Goal: Task Accomplishment & Management: Manage account settings

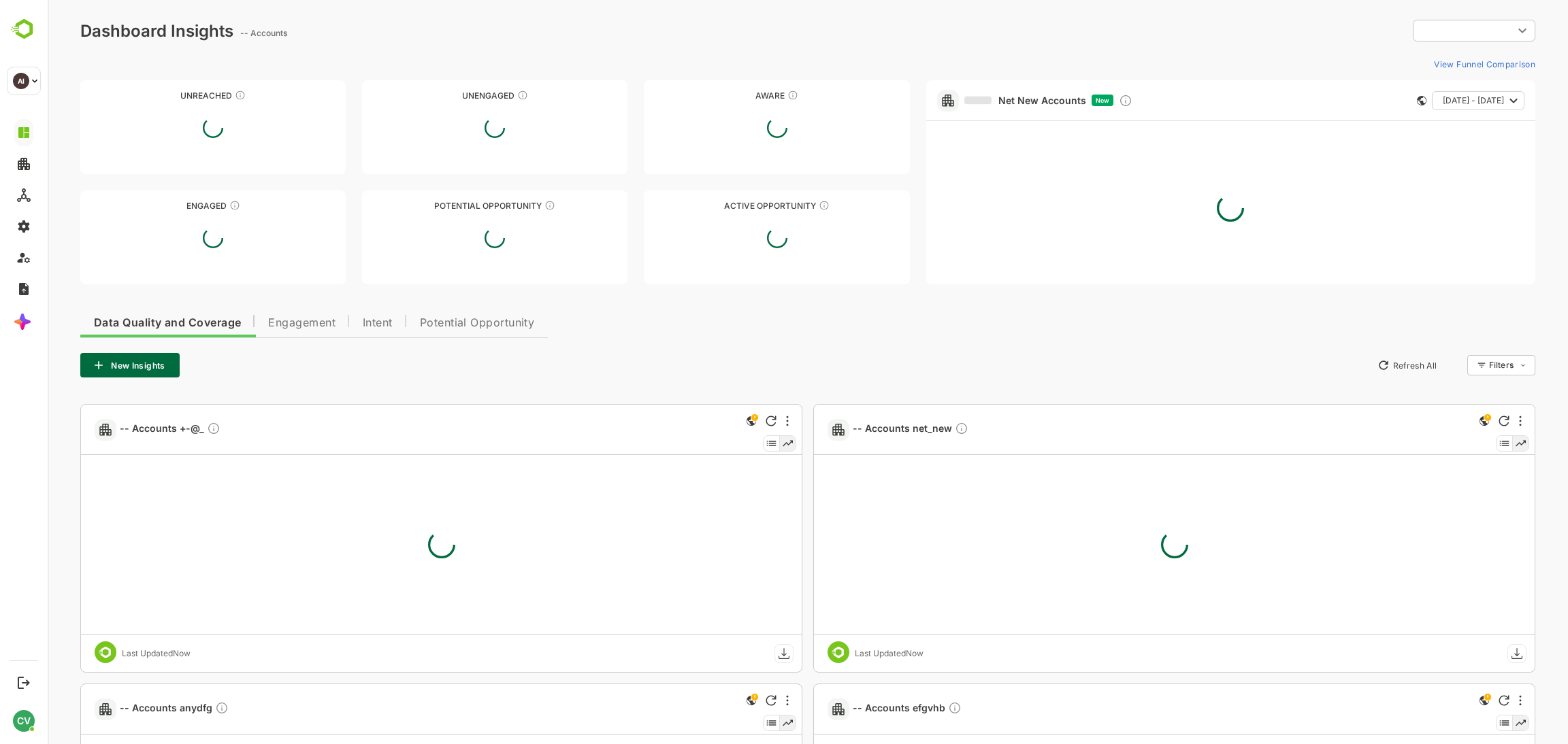
type input "*******"
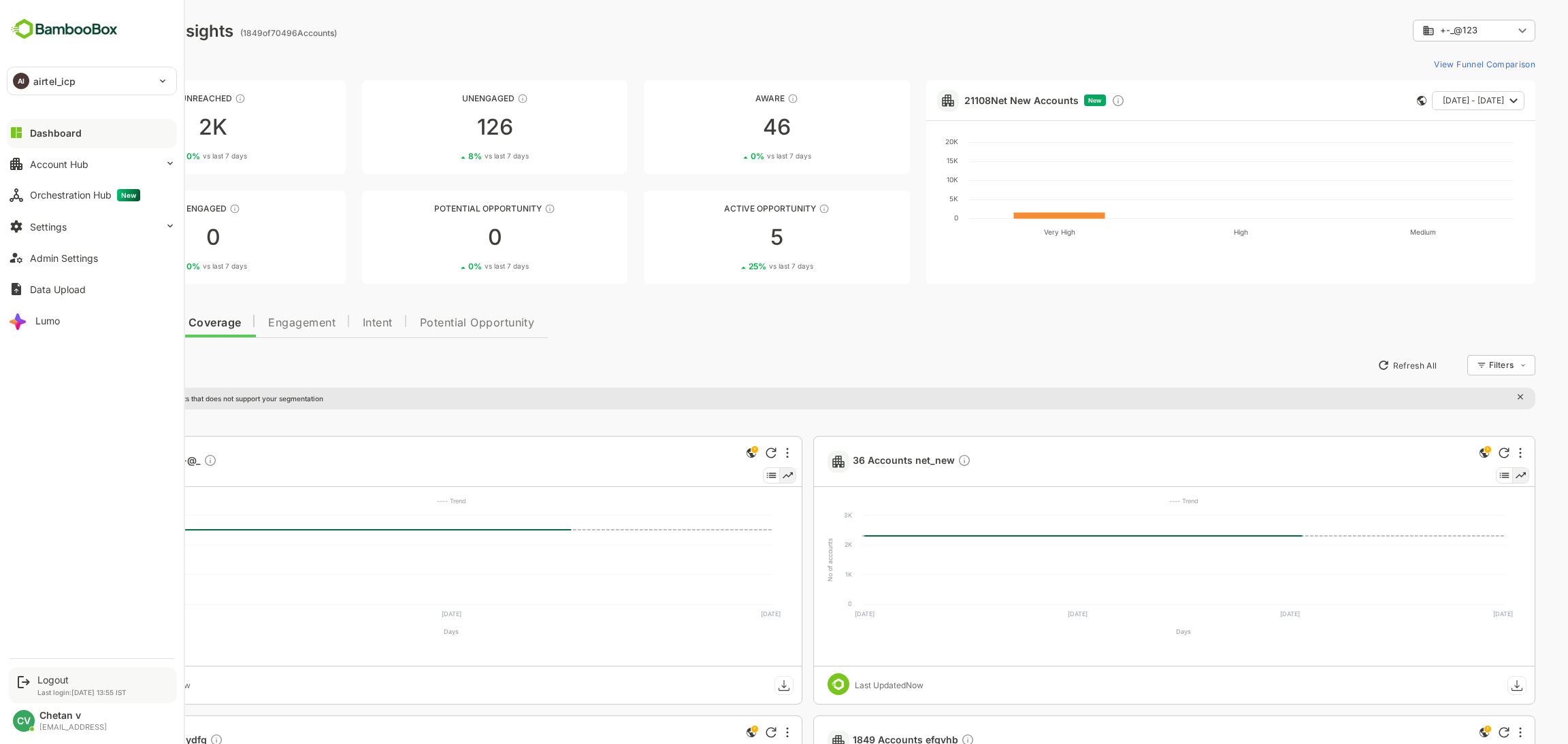
click at [103, 696] on p "Last login: [DATE] 13:55 IST" at bounding box center [82, 693] width 89 height 8
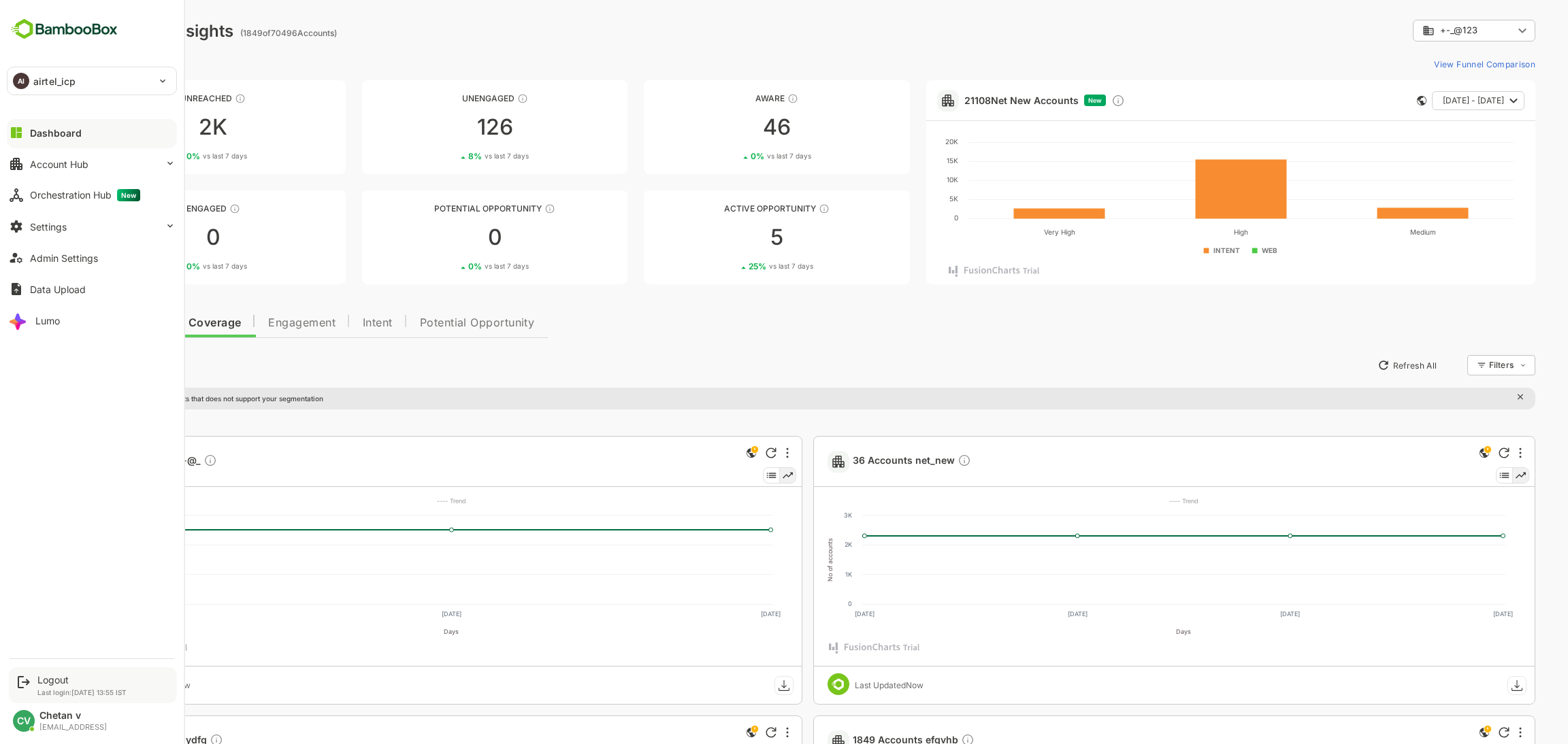
click at [70, 689] on p "Last login: [DATE] 13:55 IST" at bounding box center [82, 693] width 89 height 8
click at [84, 254] on div "Admin Settings" at bounding box center [64, 258] width 68 height 12
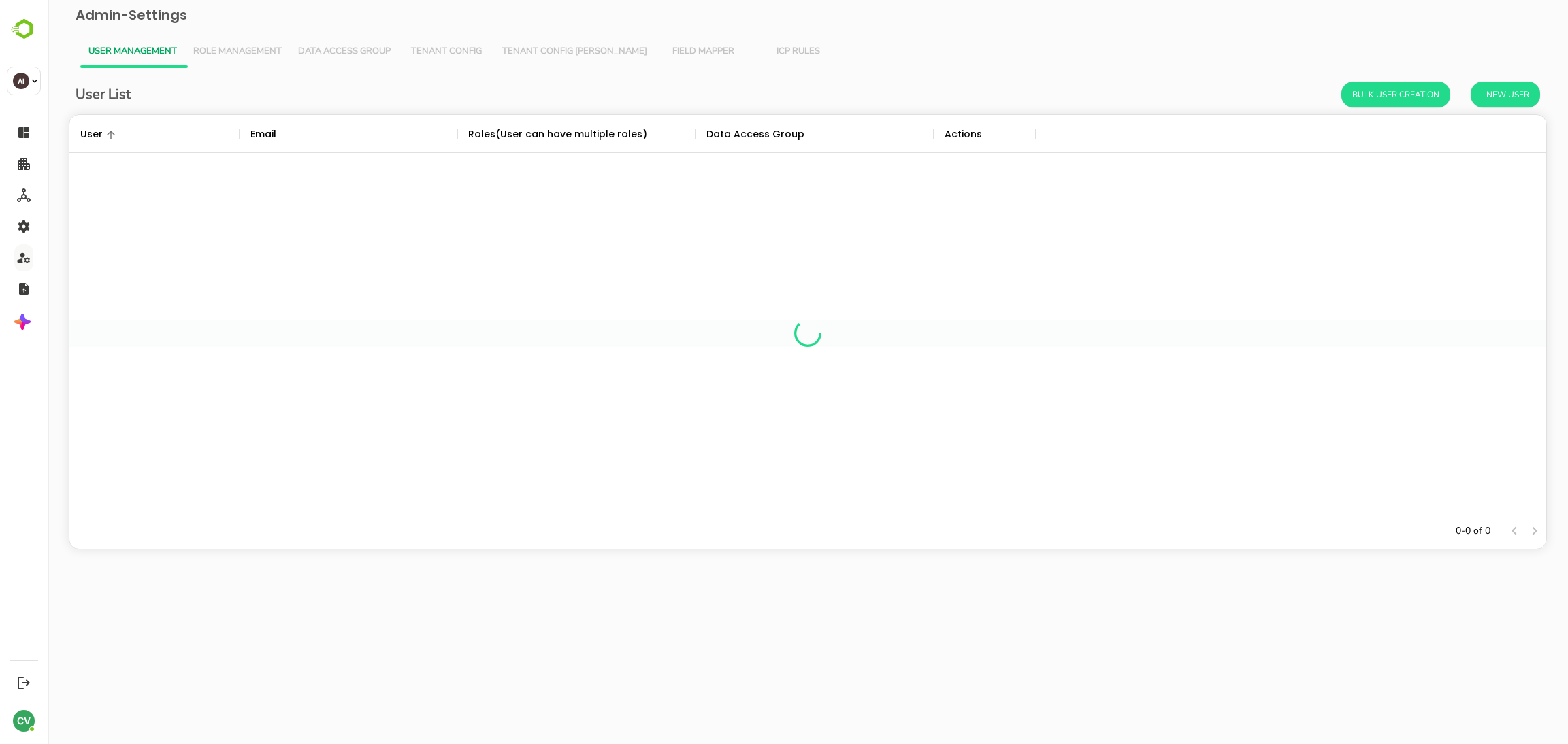
scroll to position [382, 1461]
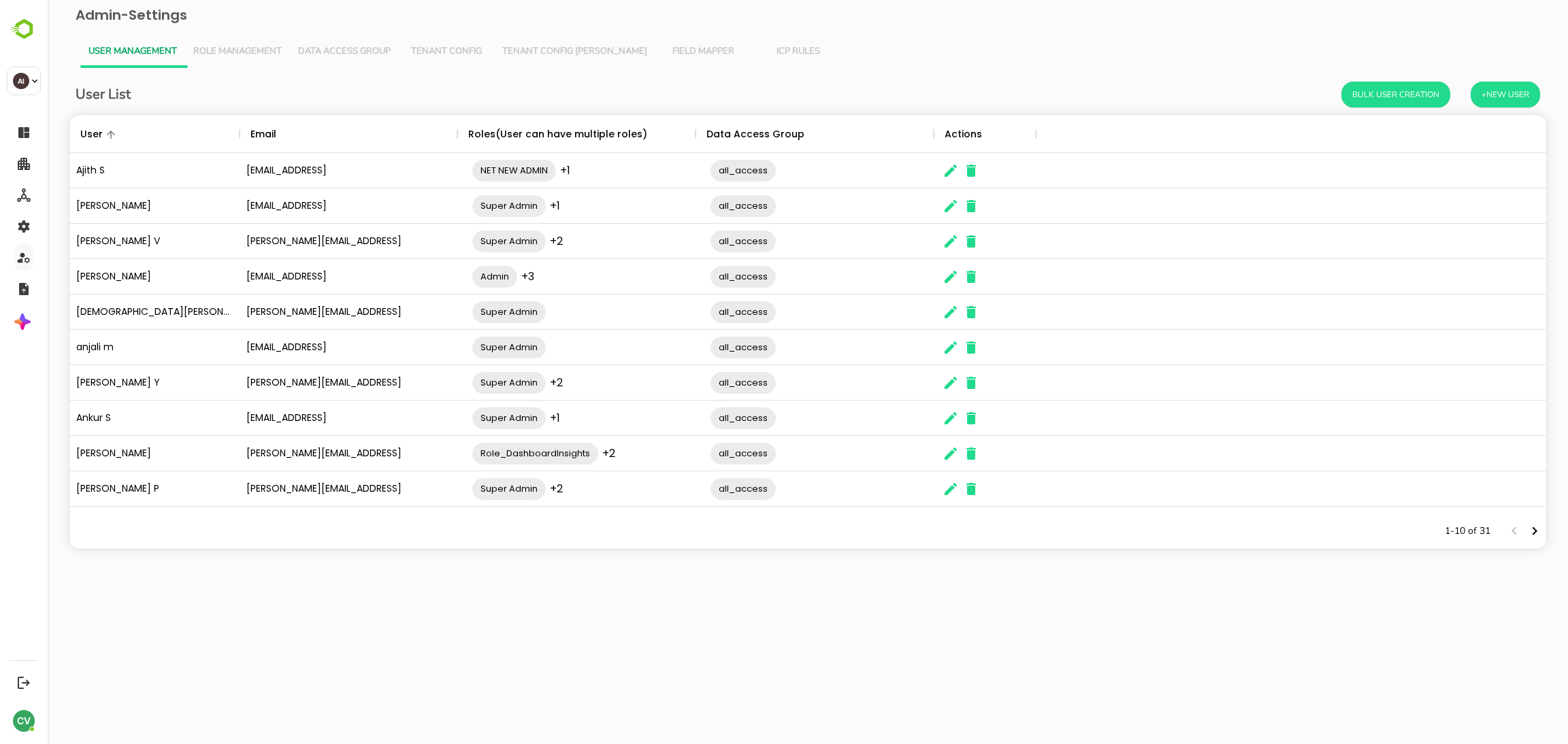
click at [513, 55] on span "Tenant Config [PERSON_NAME]" at bounding box center [574, 51] width 145 height 11
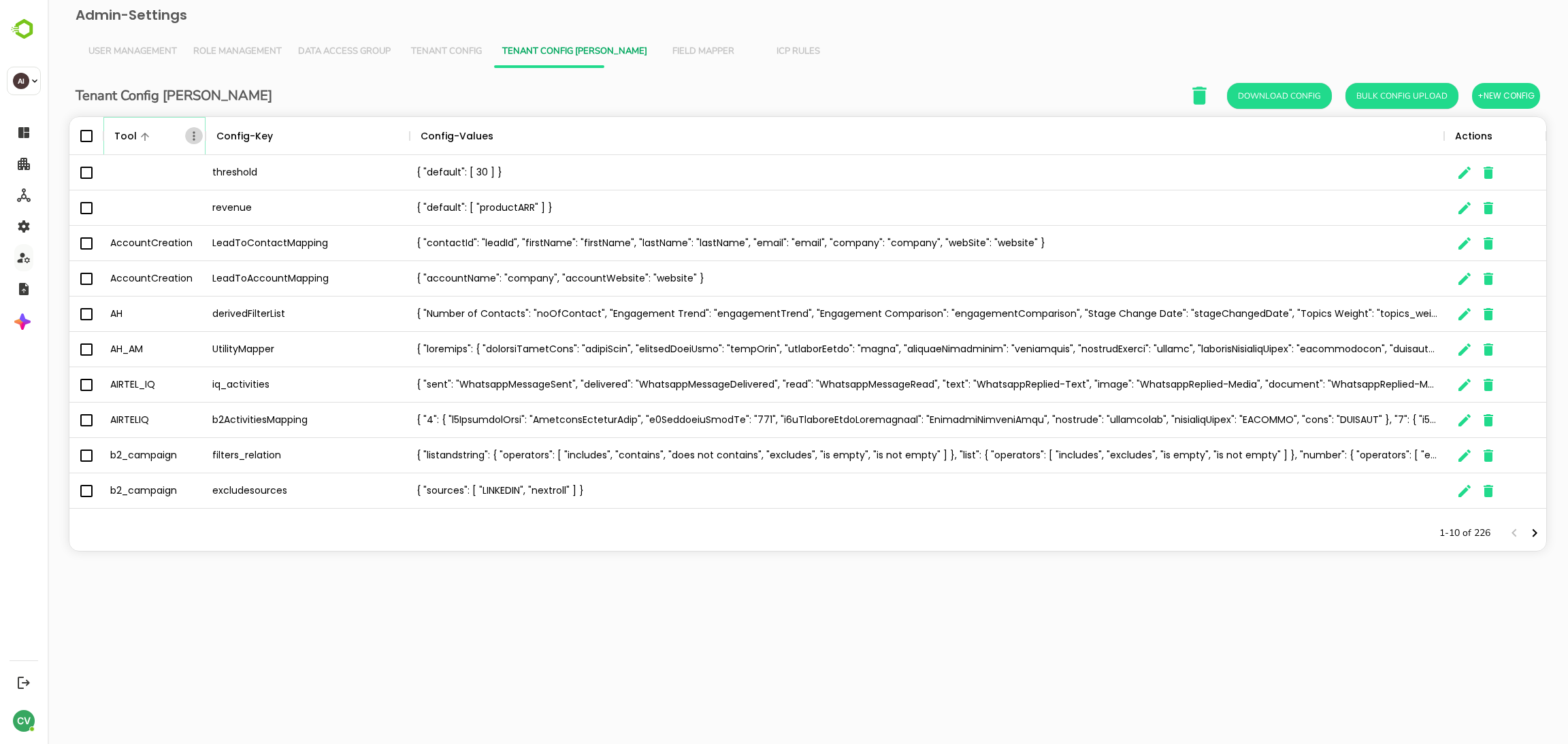
click at [189, 139] on icon "Menu" at bounding box center [194, 136] width 14 height 14
click at [168, 241] on li "Filter" at bounding box center [155, 236] width 94 height 25
click at [326, 188] on input "Value" at bounding box center [345, 186] width 129 height 20
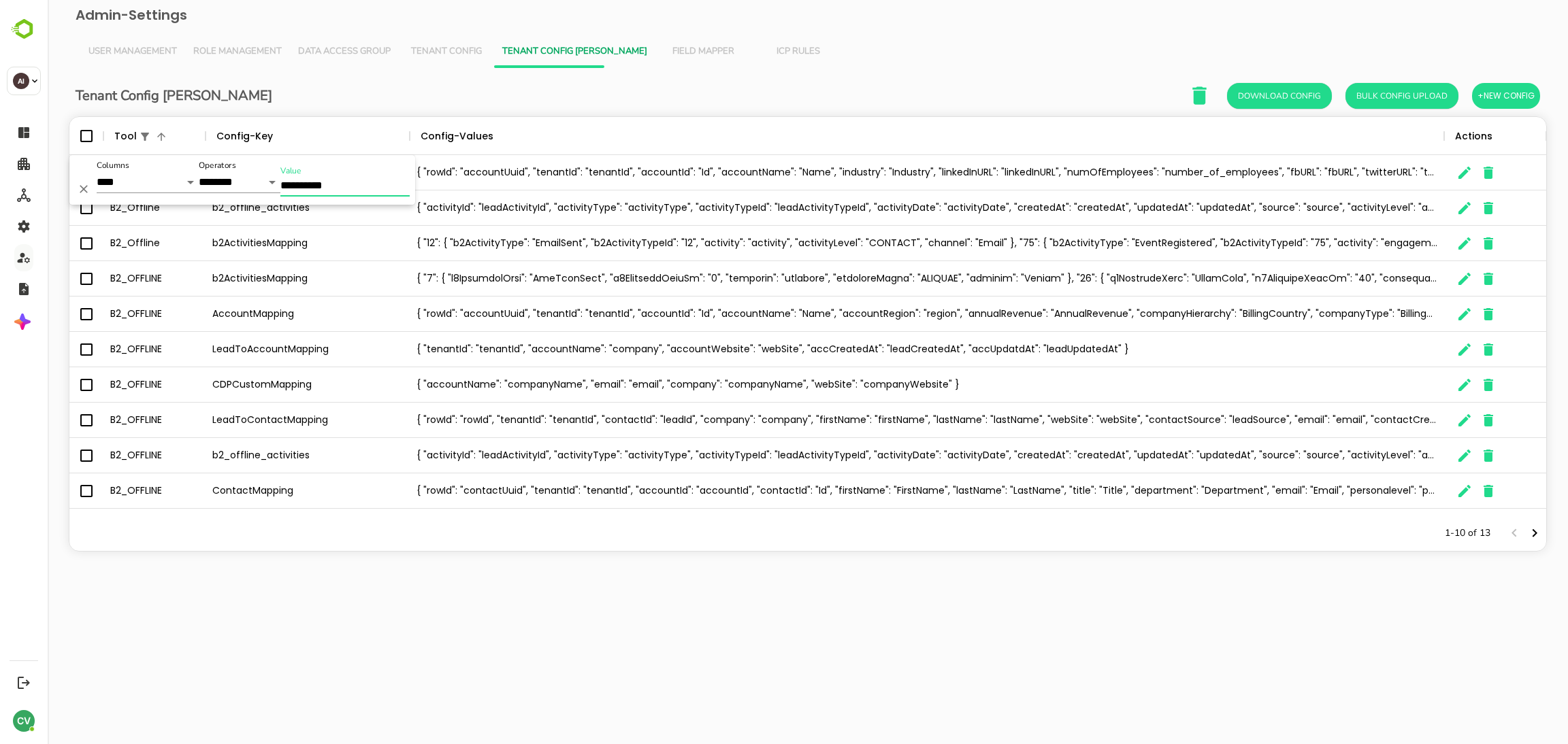
type input "**********"
click at [607, 560] on div "Tenant Config Json Download Config Bulk Config Upload +New Config Tool Config-K…" at bounding box center [808, 327] width 1498 height 518
click at [1464, 457] on icon "The User Data" at bounding box center [1464, 455] width 12 height 12
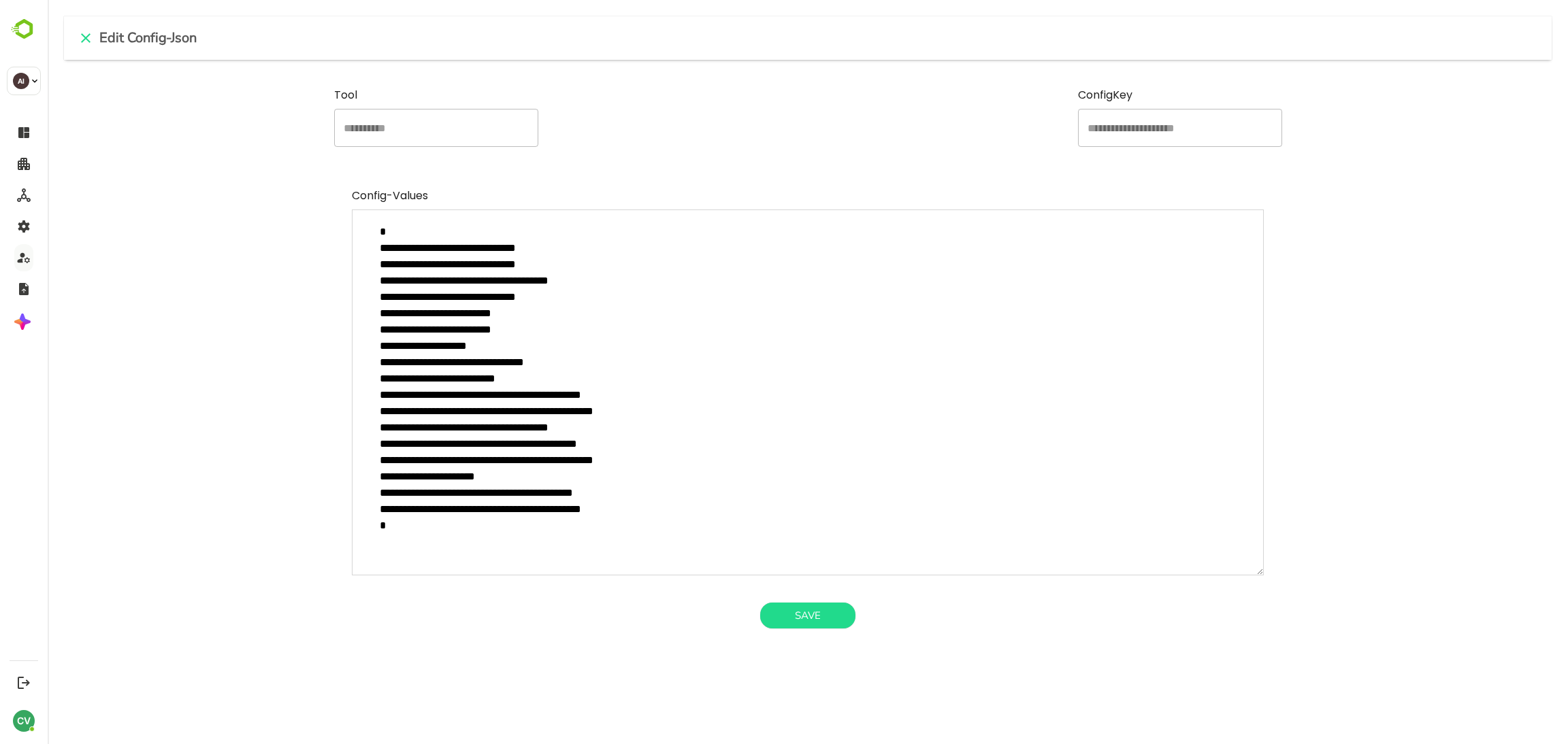
click at [701, 420] on textarea "**********" at bounding box center [808, 392] width 912 height 366
type textarea "**********"
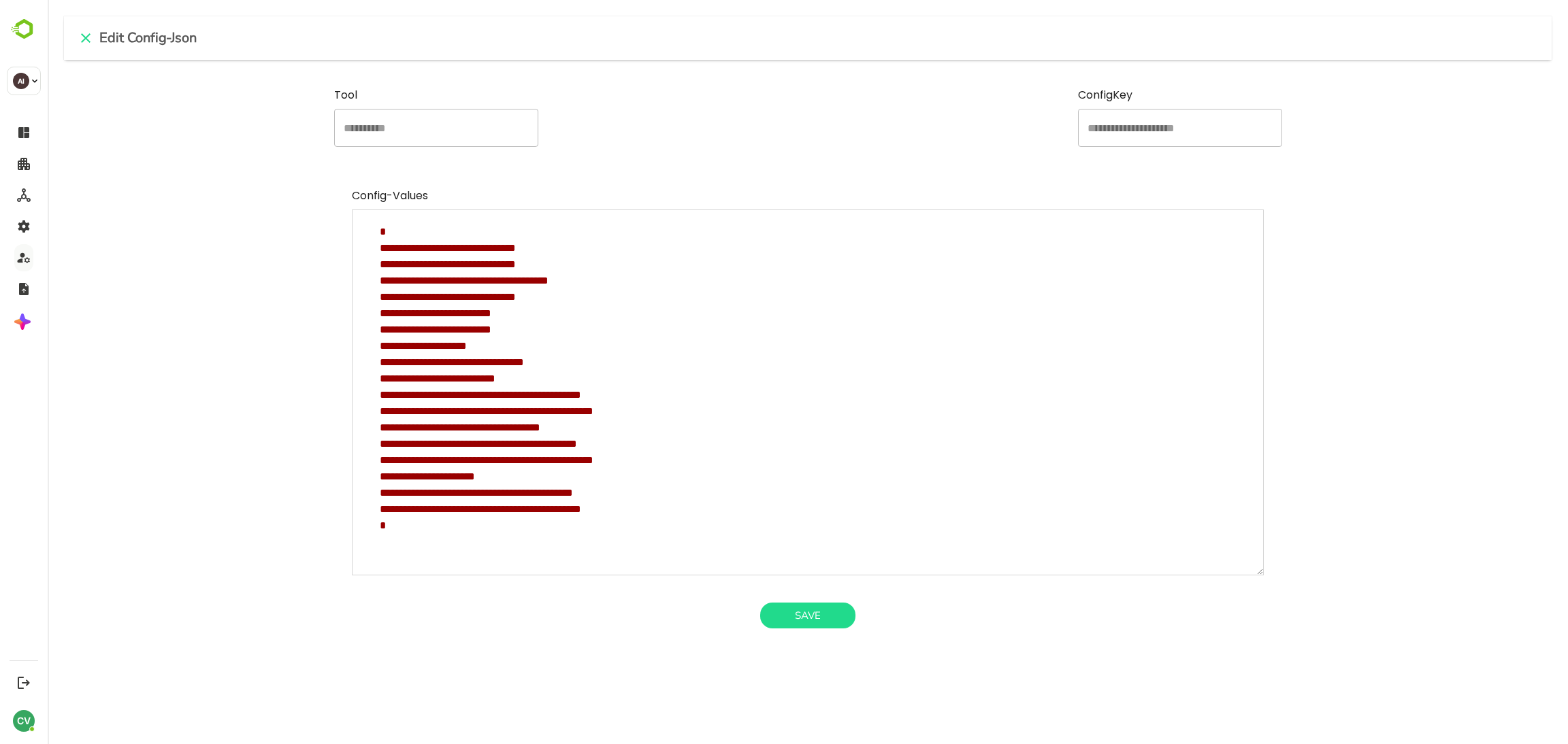
type textarea "*"
type textarea "**********"
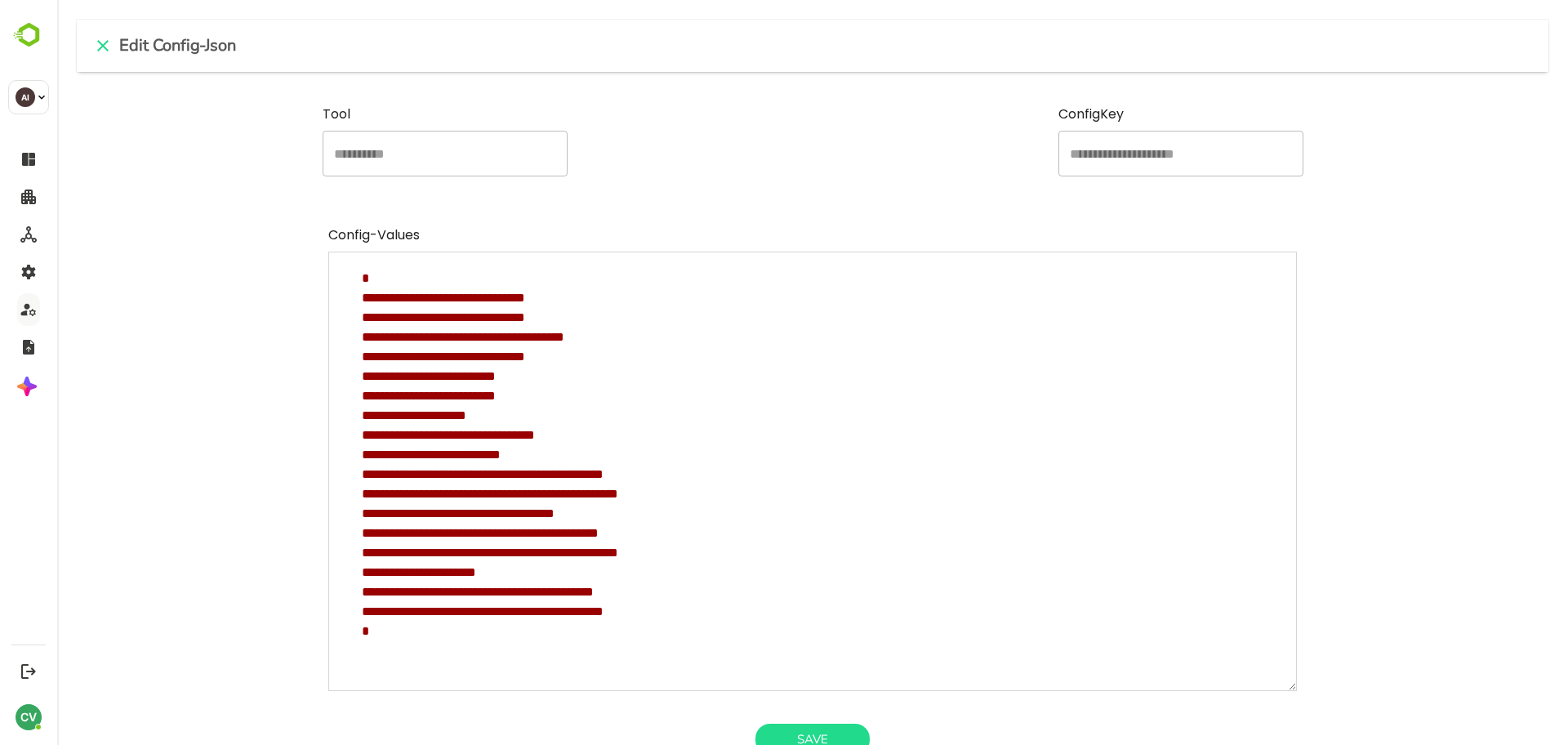
scroll to position [463, 1443]
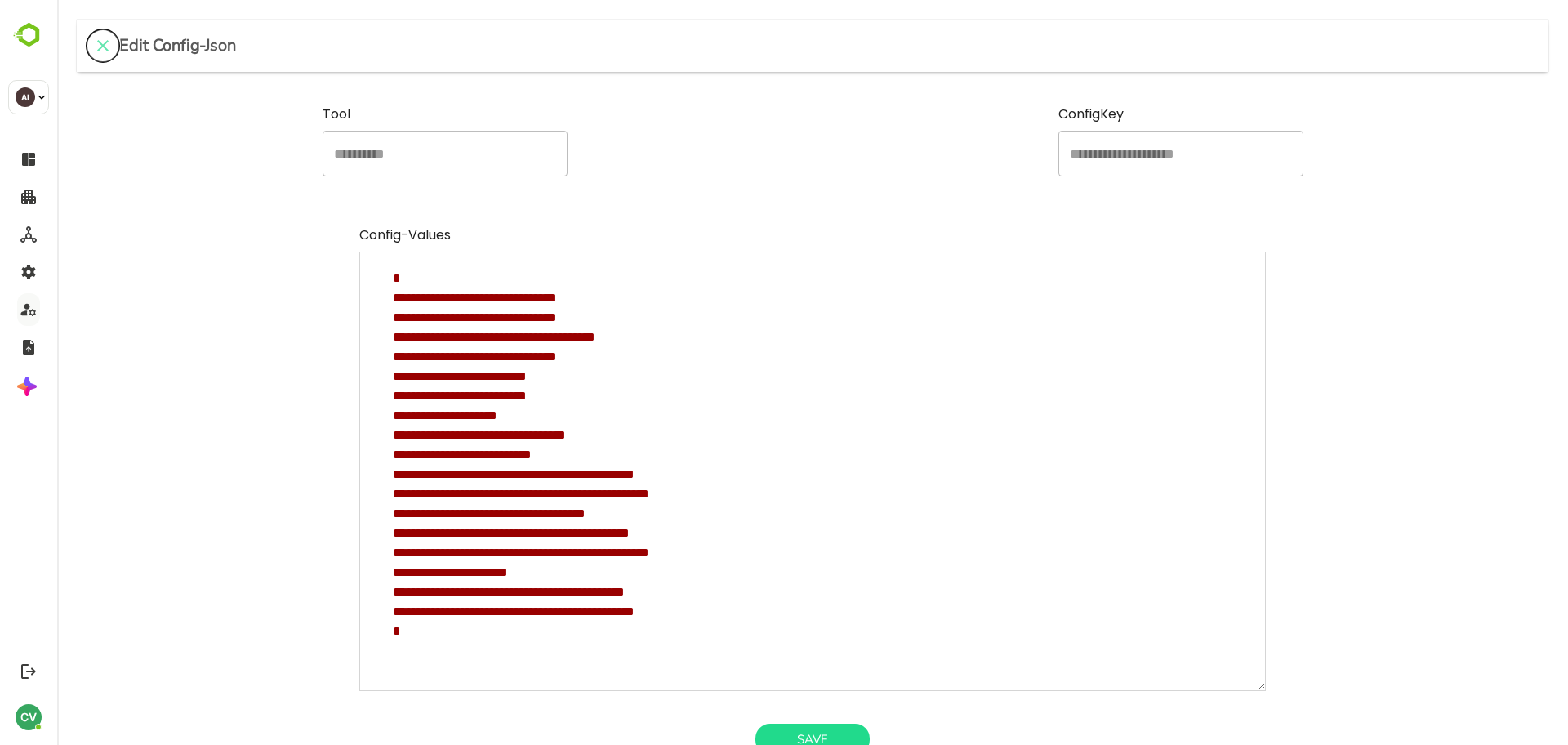
click at [101, 39] on icon "close" at bounding box center [103, 45] width 20 height 20
type textarea "*"
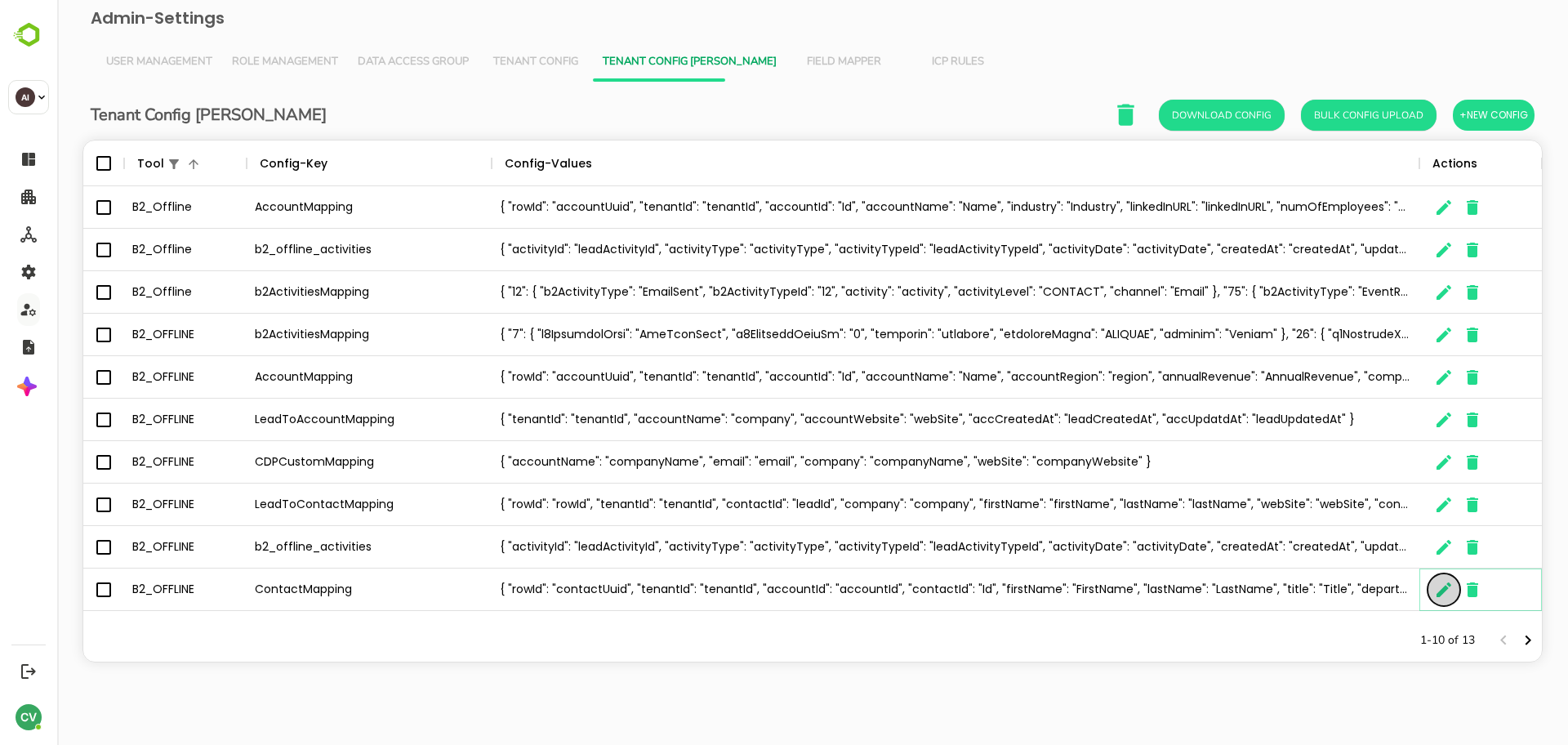
click at [1445, 587] on icon "The User Data" at bounding box center [1443, 589] width 15 height 15
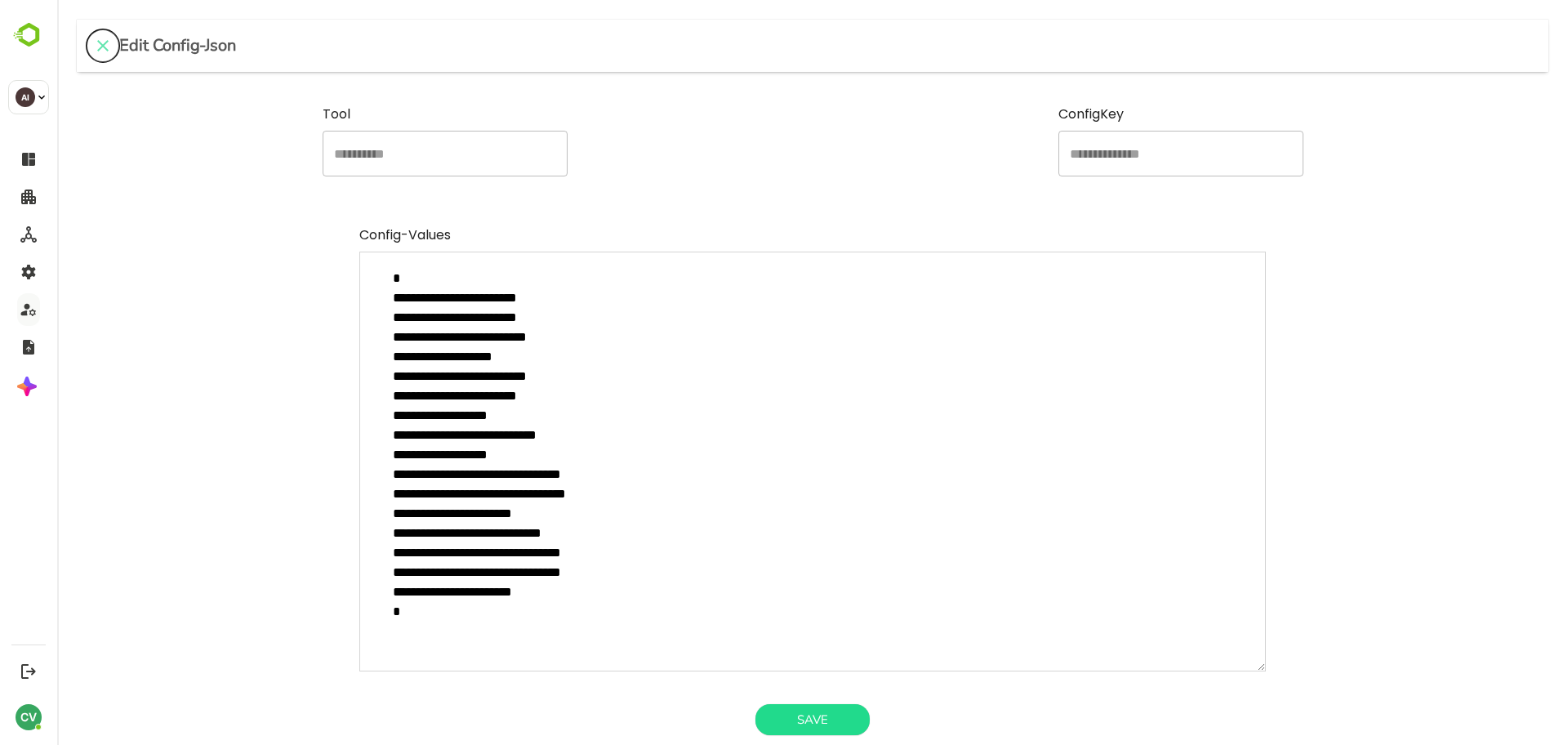
click at [107, 51] on icon "close" at bounding box center [103, 45] width 20 height 20
type textarea "*"
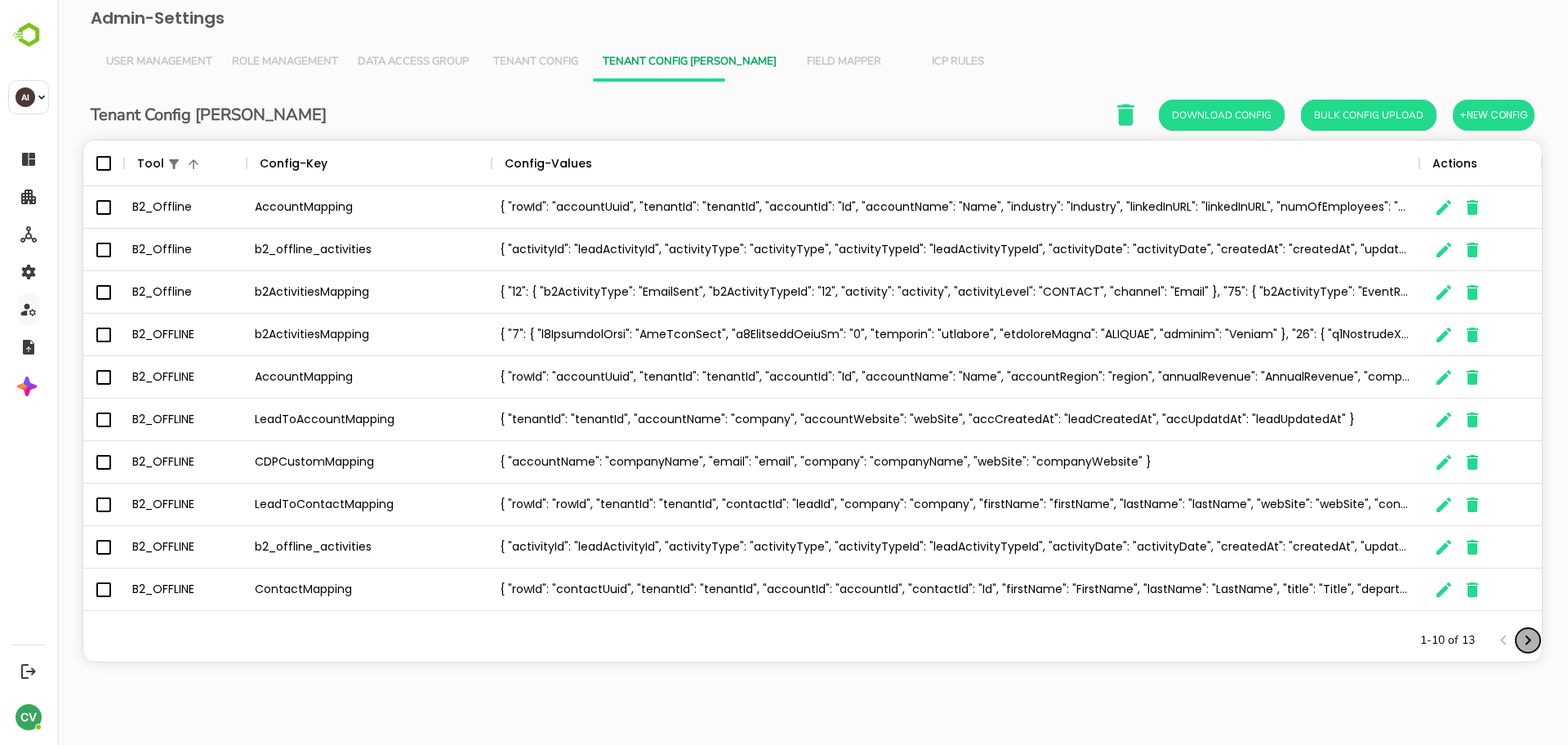
click at [1524, 641] on icon "Next page" at bounding box center [1527, 640] width 20 height 20
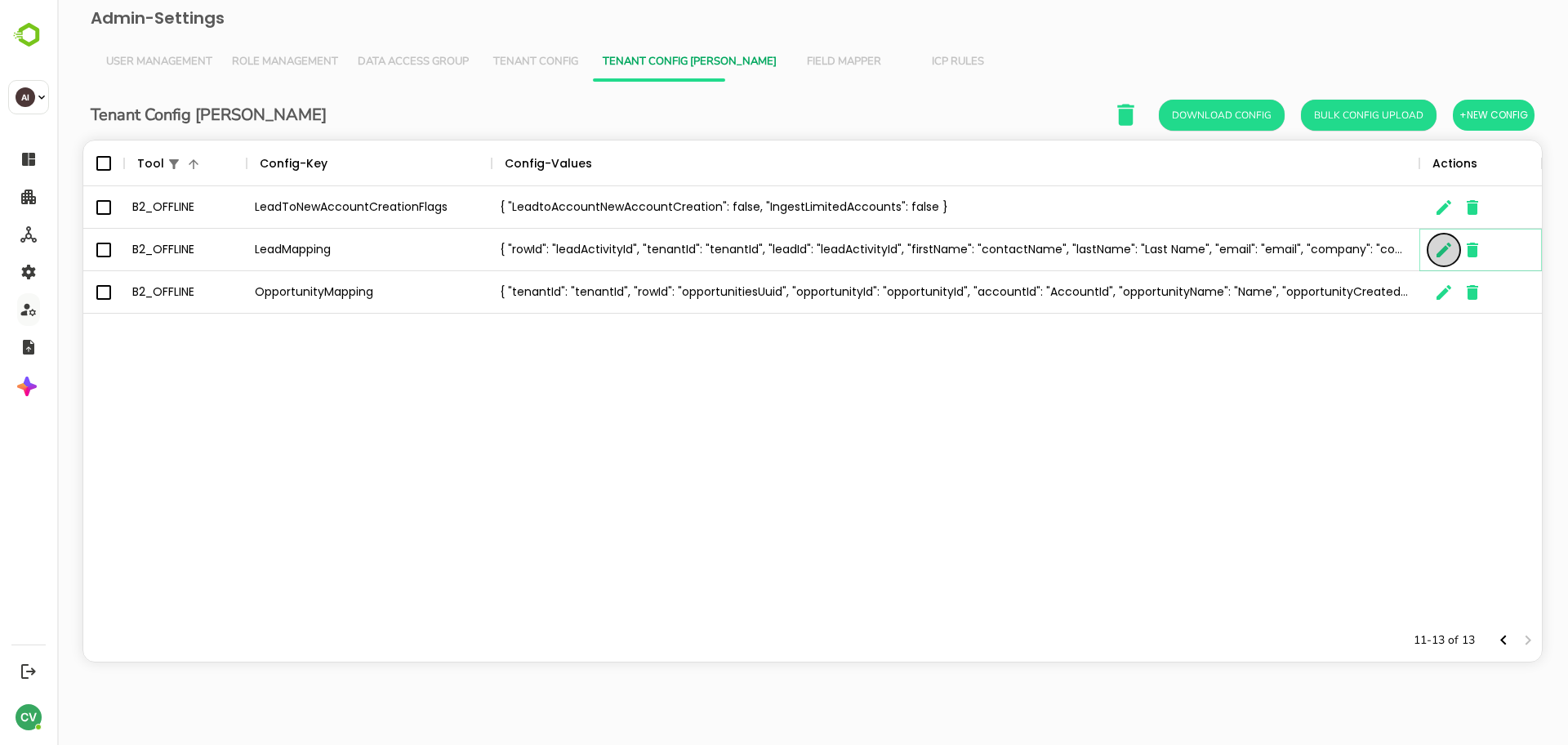
click at [1449, 251] on icon "The User Data" at bounding box center [1444, 250] width 20 height 20
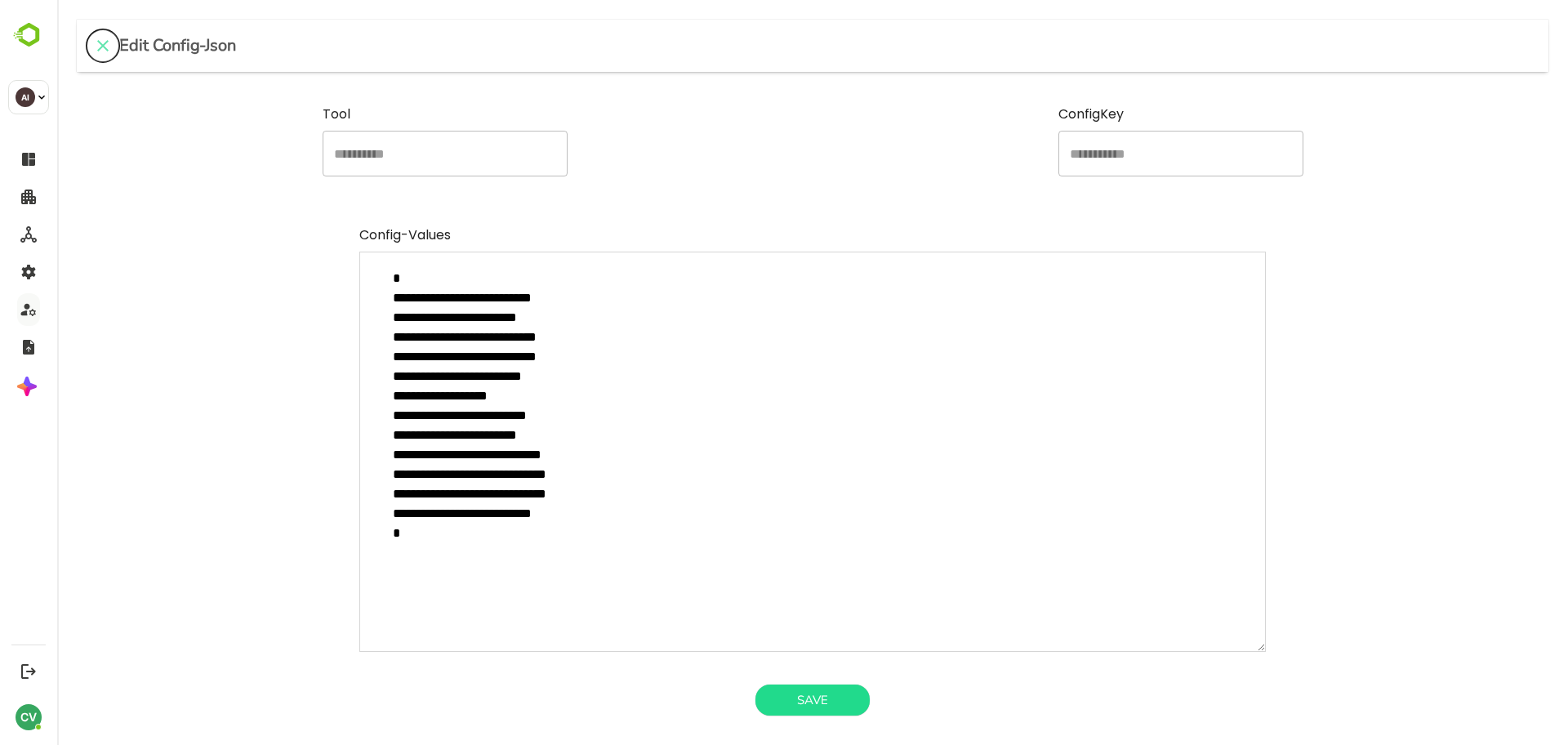
click at [110, 47] on icon "close" at bounding box center [103, 45] width 20 height 20
type textarea "*"
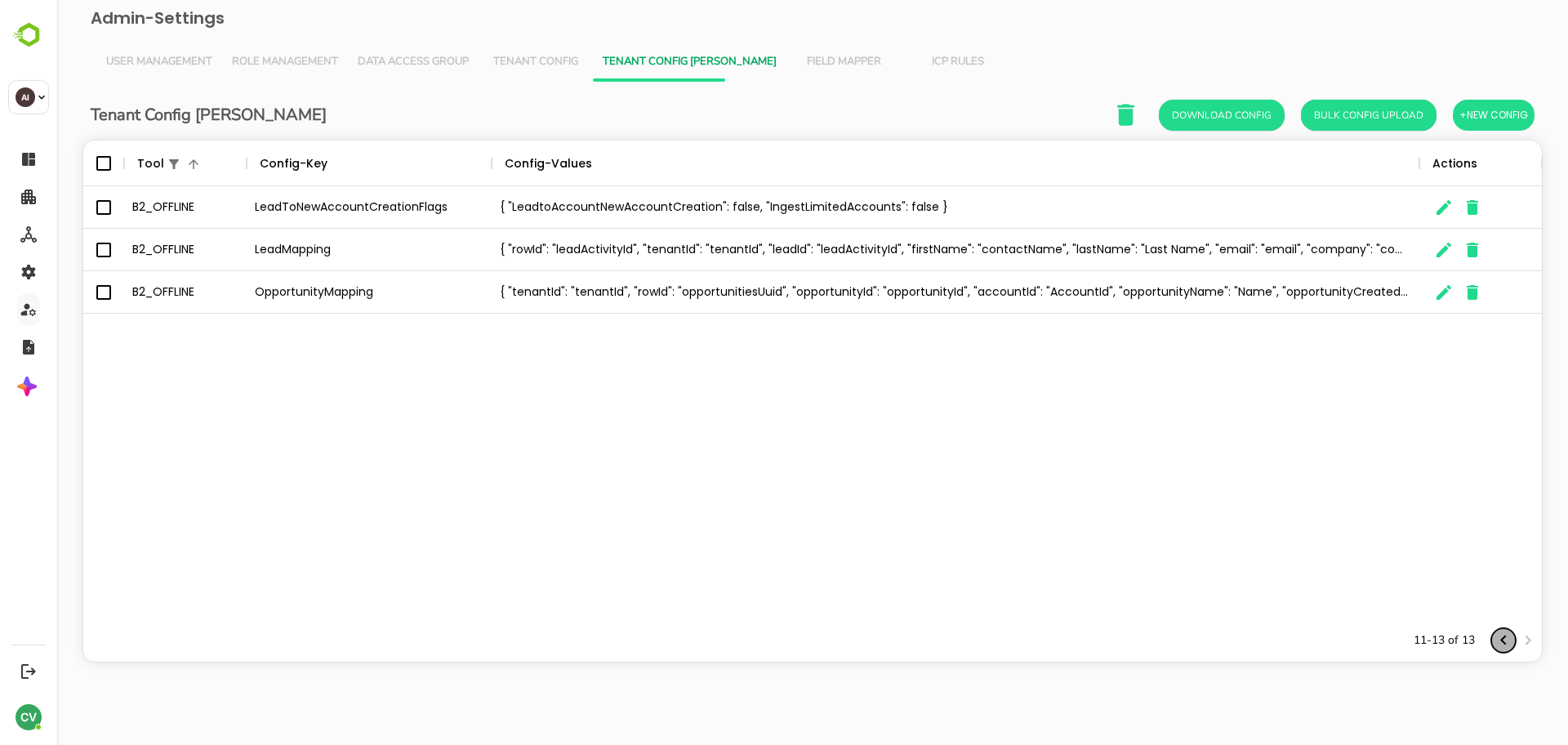
click at [1499, 644] on icon "Previous page" at bounding box center [1503, 640] width 20 height 20
